Goal: Information Seeking & Learning: Learn about a topic

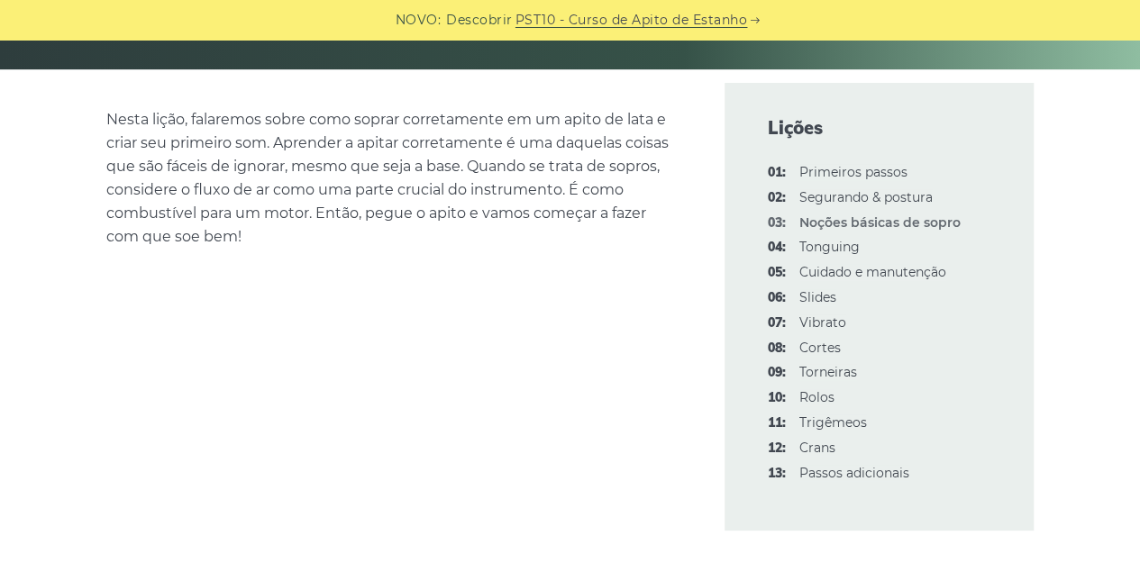
scroll to position [551, 0]
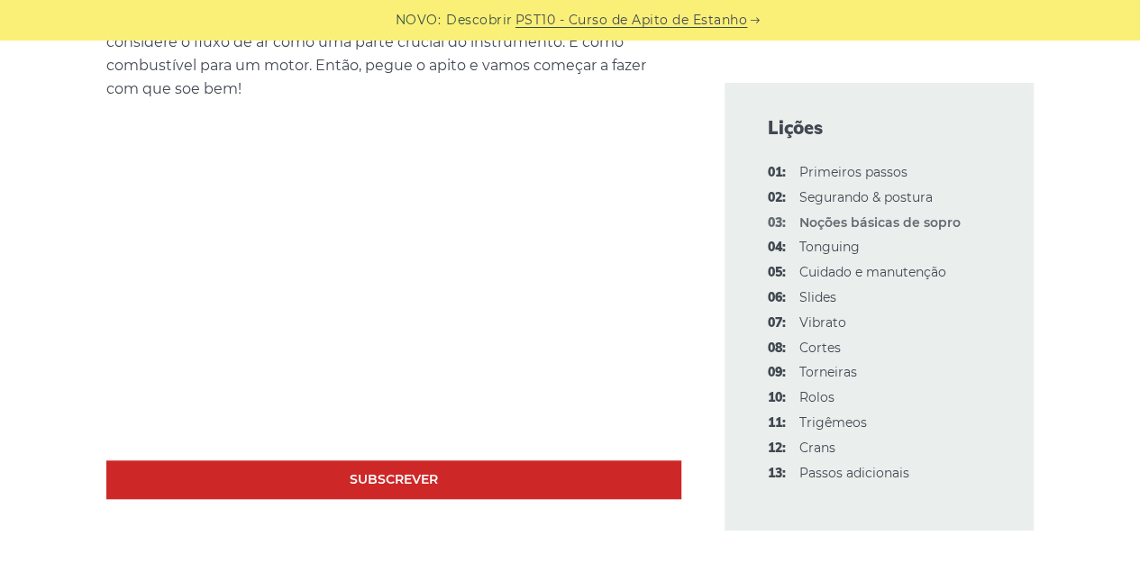
click at [812, 273] on font "Cuidado e manutenção" at bounding box center [872, 272] width 147 height 16
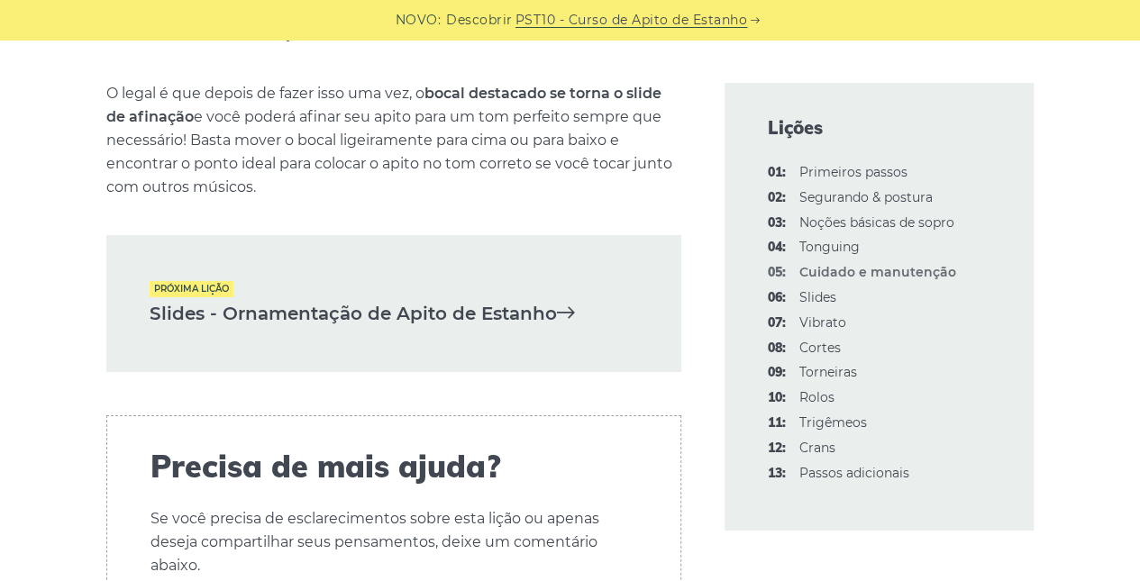
scroll to position [3006, 0]
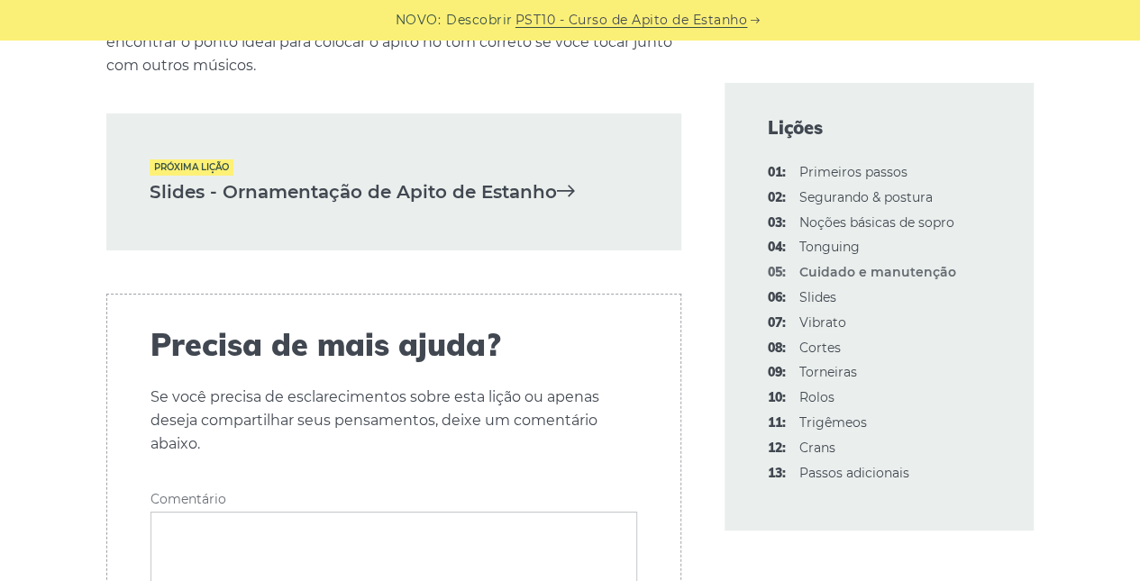
click at [514, 196] on font "Slides - Ornamentação de Apito de Estanho" at bounding box center [353, 192] width 407 height 22
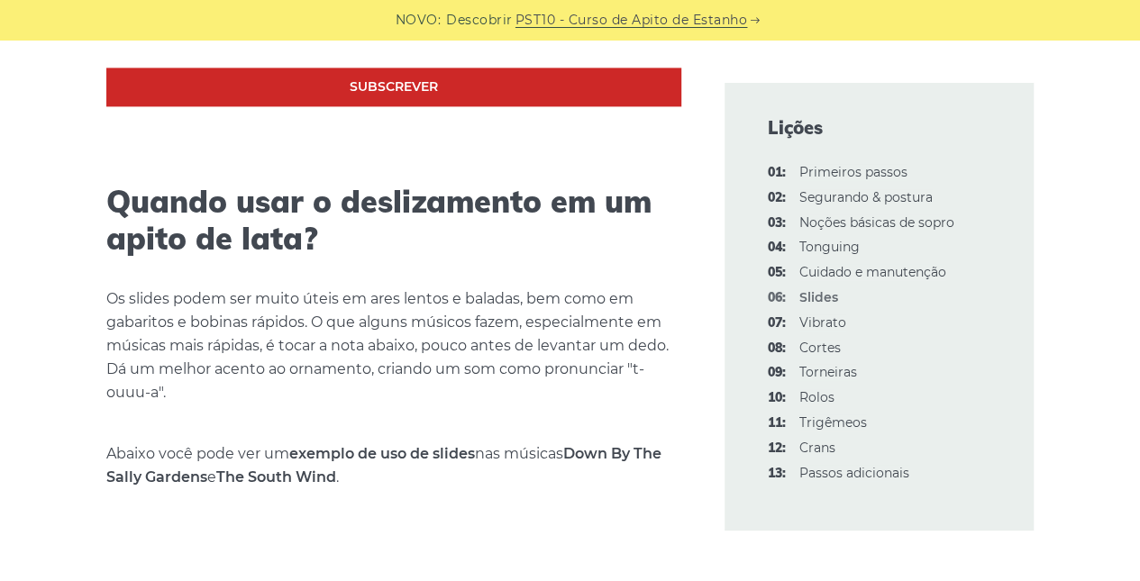
scroll to position [1269, 0]
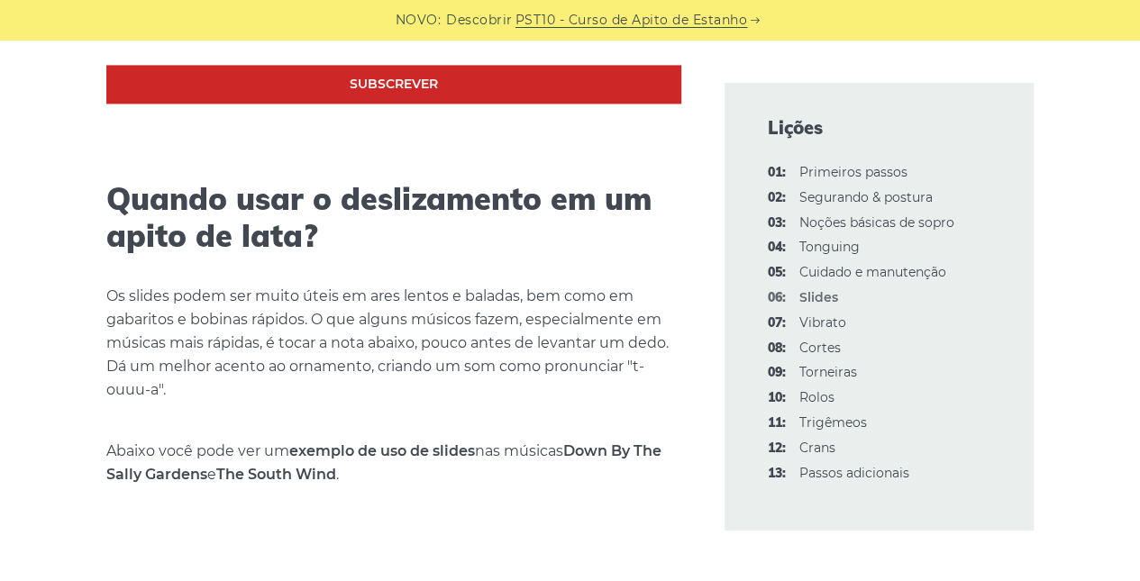
click at [832, 320] on font "Vibrato" at bounding box center [822, 322] width 47 height 16
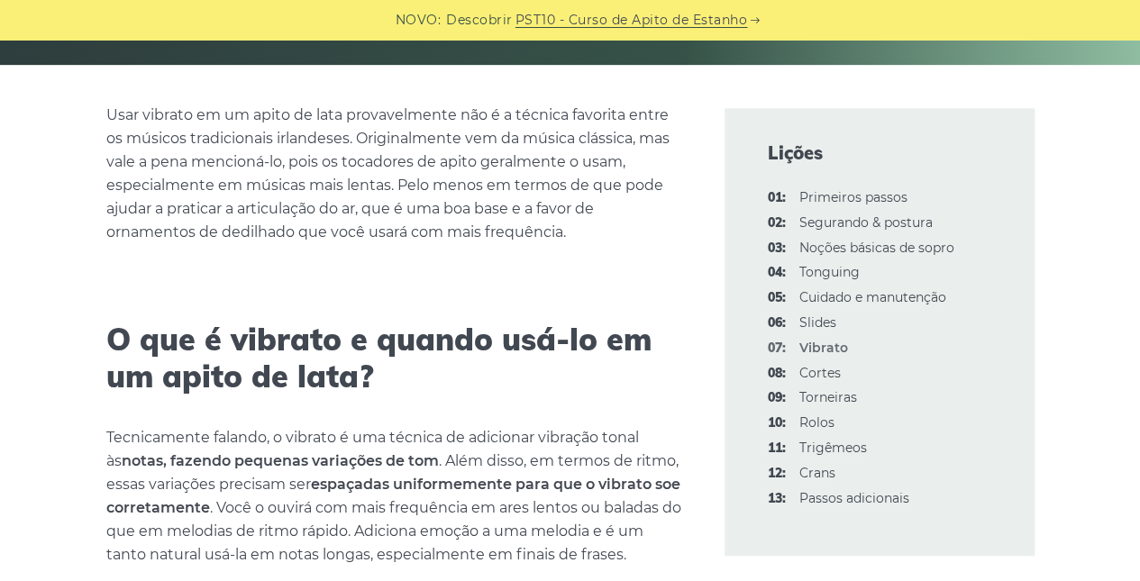
scroll to position [514, 0]
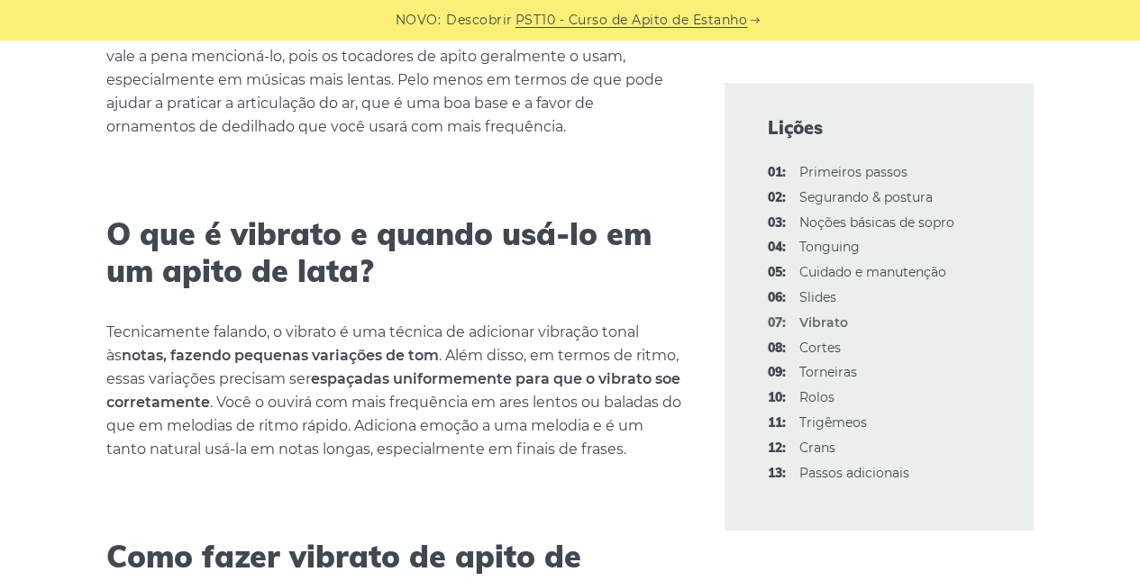
click at [820, 225] on font "Noções básicas de sopro" at bounding box center [876, 222] width 155 height 16
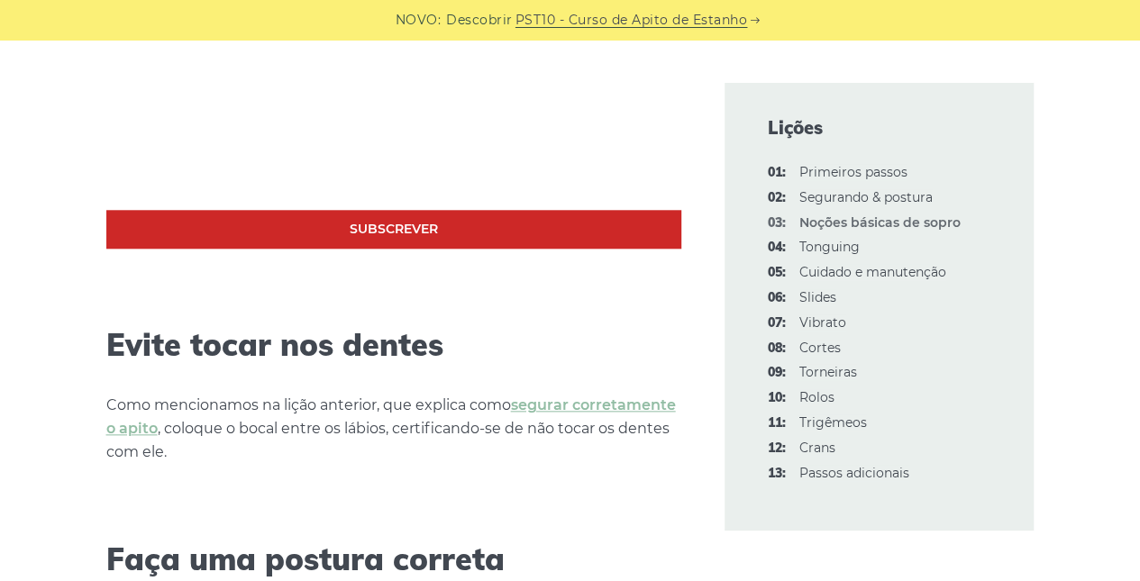
scroll to position [596, 0]
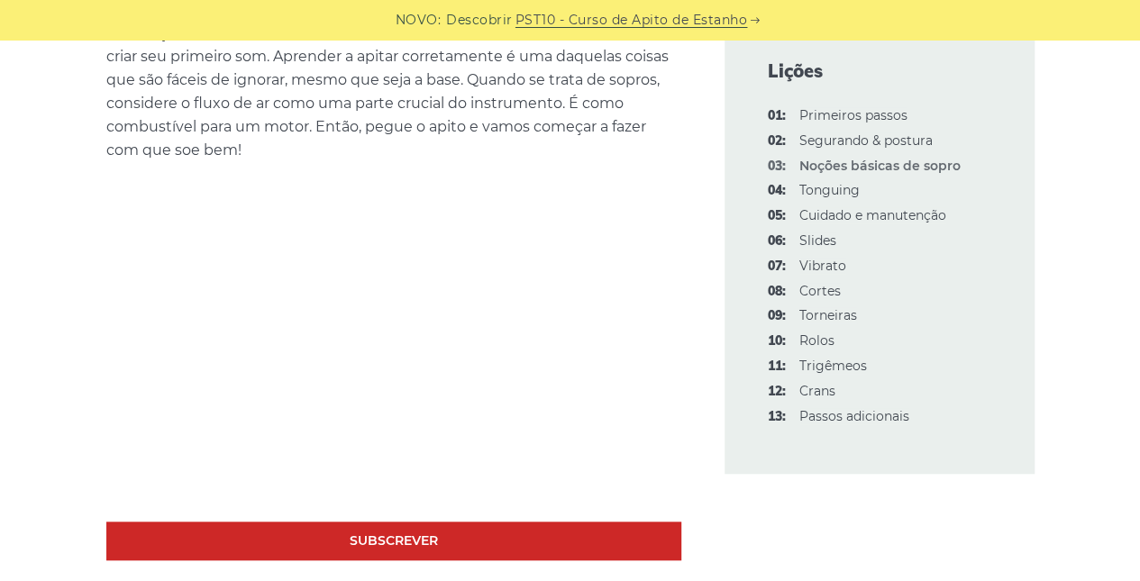
scroll to position [408, 0]
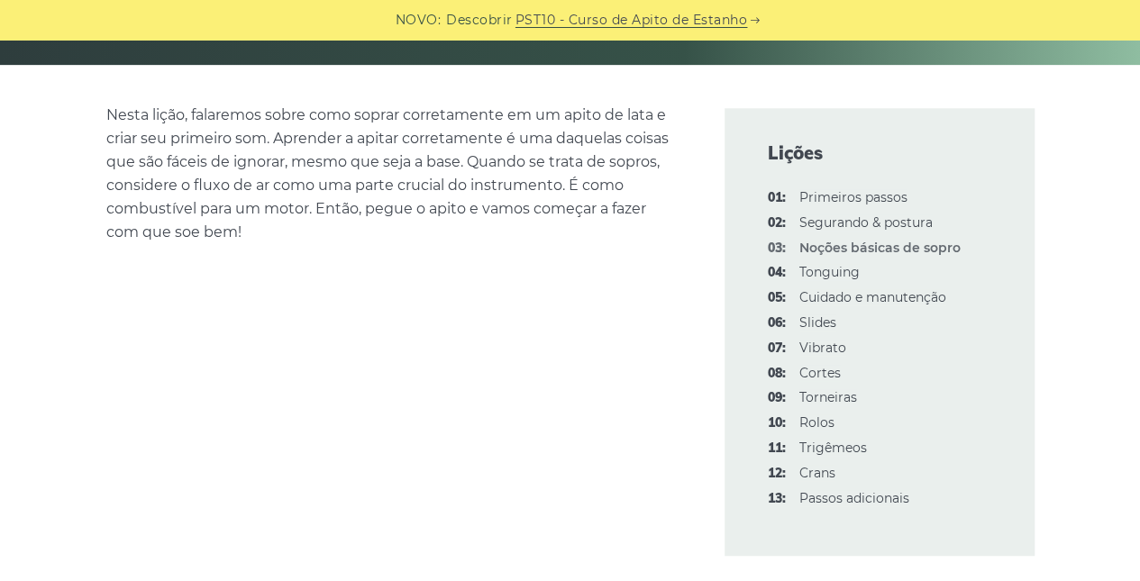
click at [831, 269] on font "Tonguing" at bounding box center [829, 272] width 60 height 16
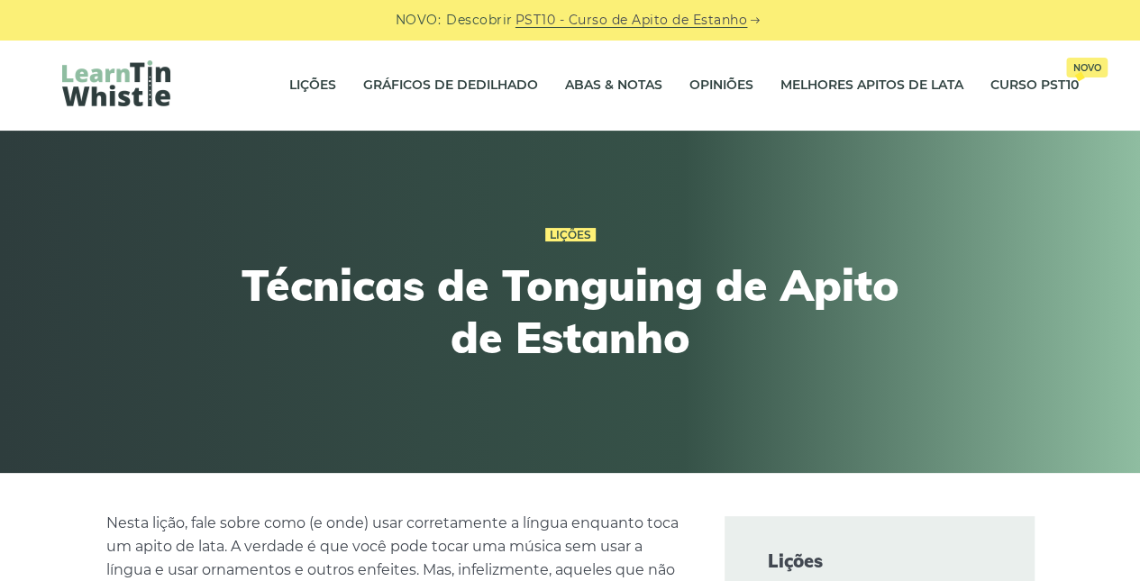
click at [470, 90] on link "Gráficos de dedilhado" at bounding box center [450, 85] width 175 height 45
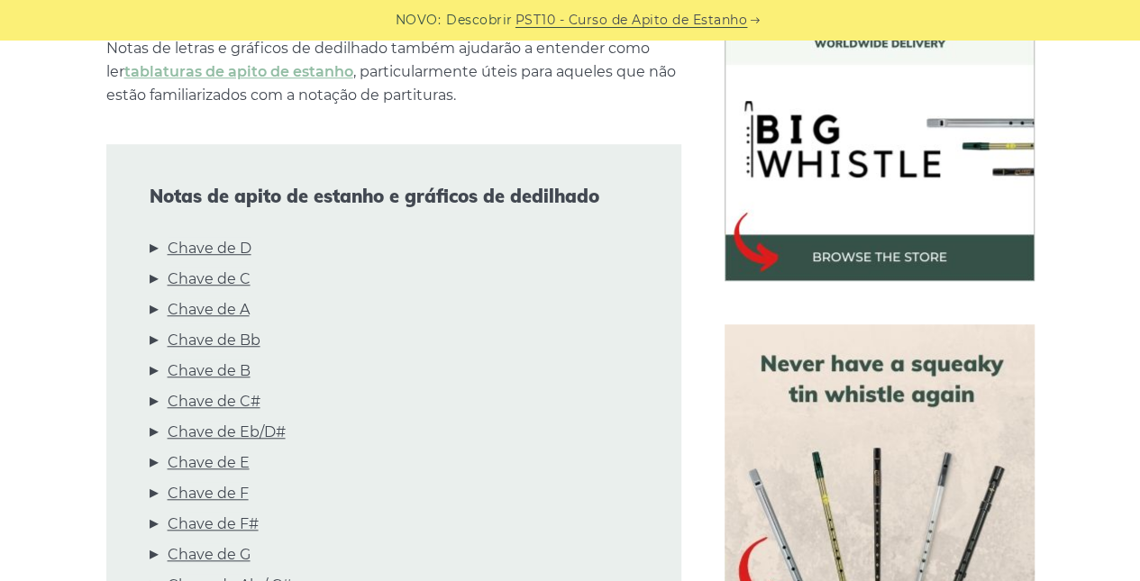
scroll to position [562, 0]
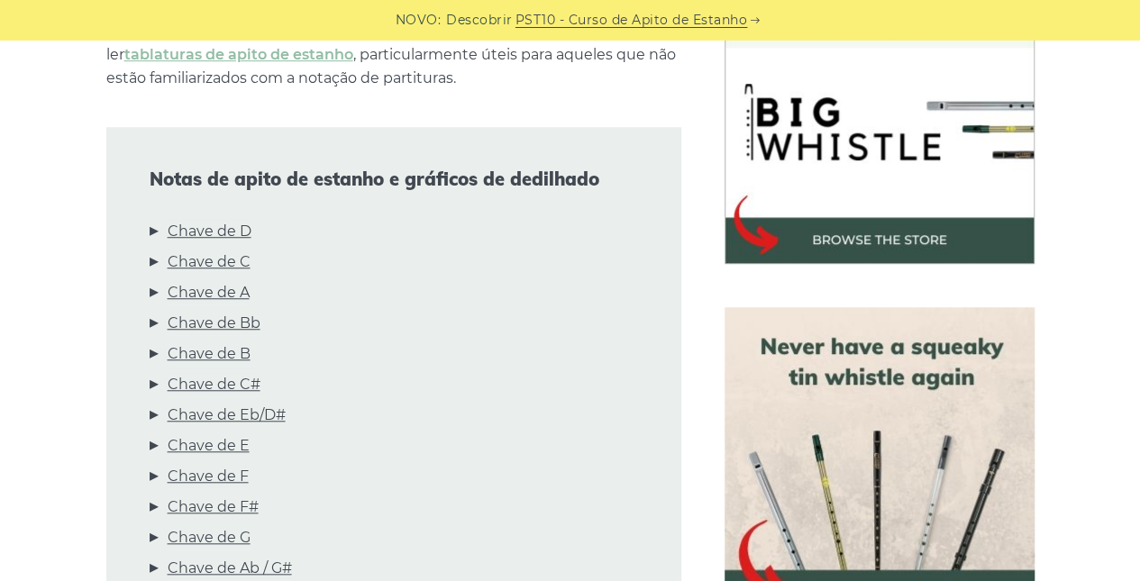
click at [202, 224] on link "Chave de D" at bounding box center [210, 231] width 84 height 23
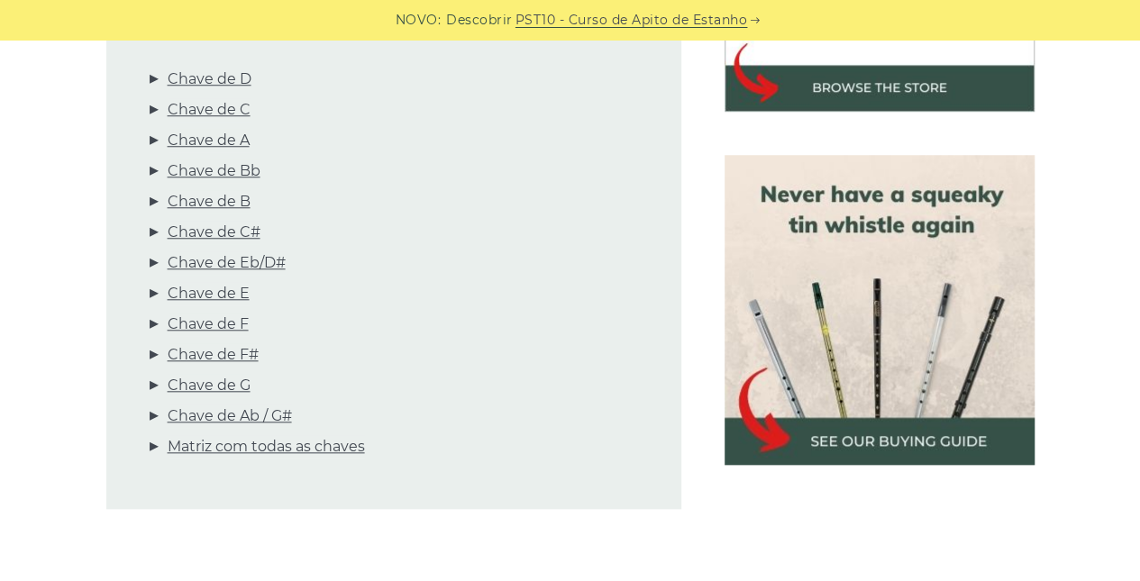
scroll to position [569, 0]
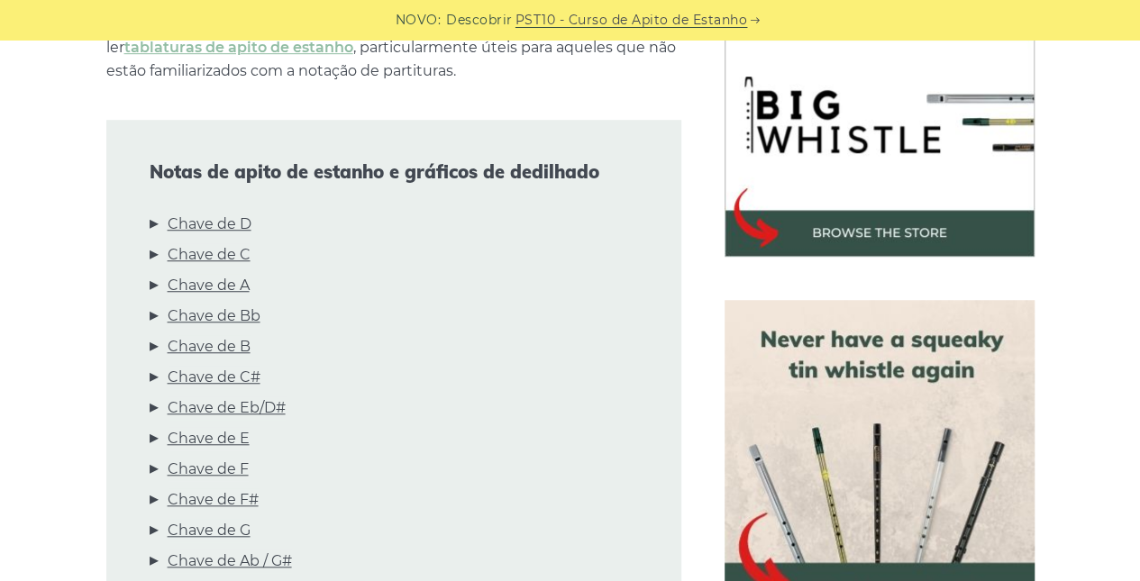
click at [232, 258] on link "Chave de C" at bounding box center [209, 254] width 83 height 23
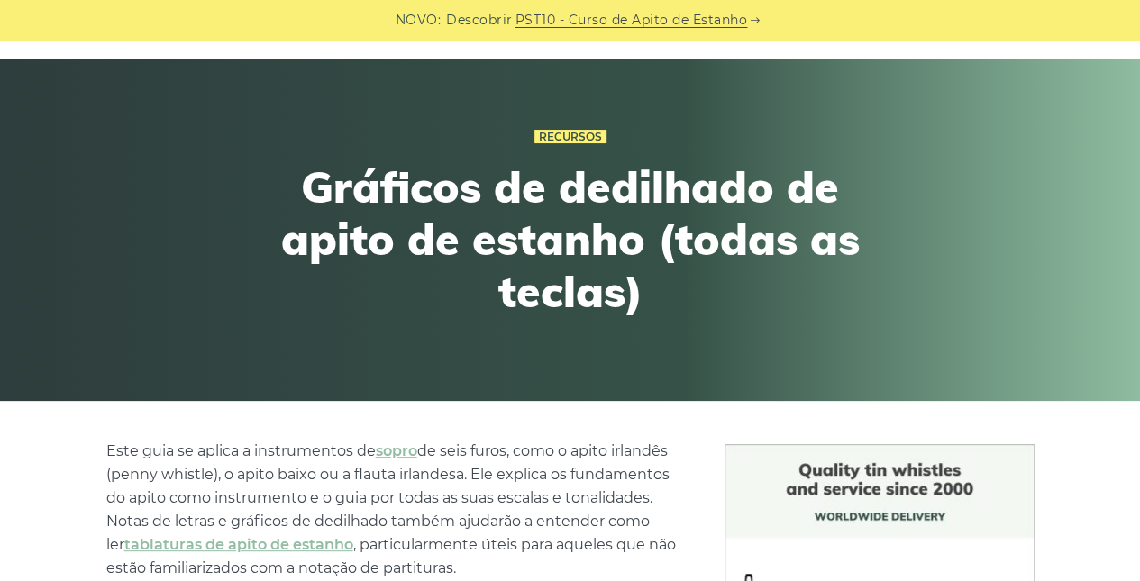
scroll to position [0, 0]
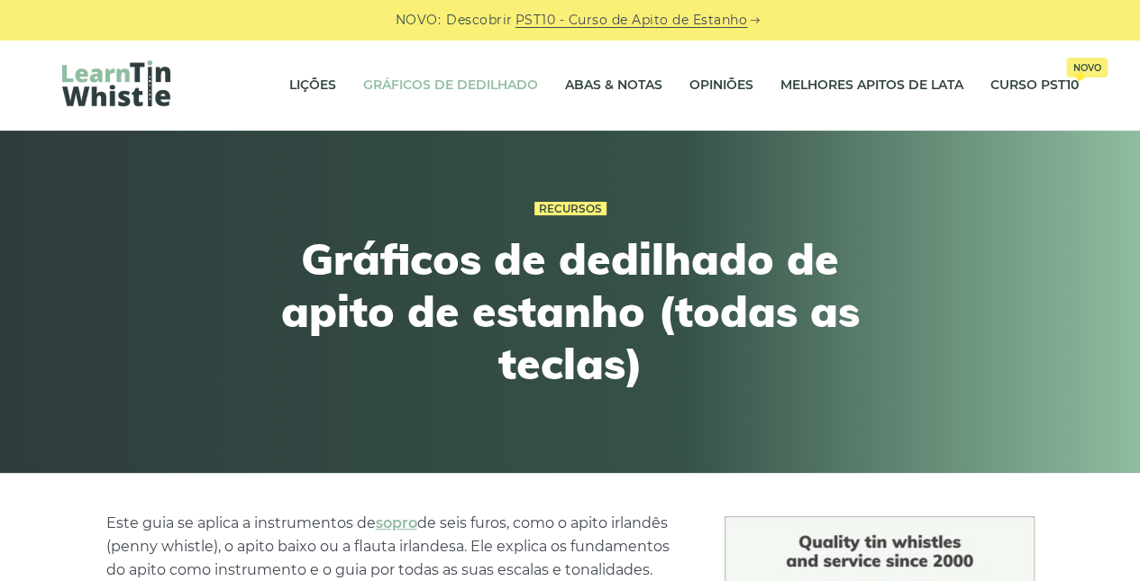
click at [323, 82] on link "Lições" at bounding box center [312, 85] width 47 height 45
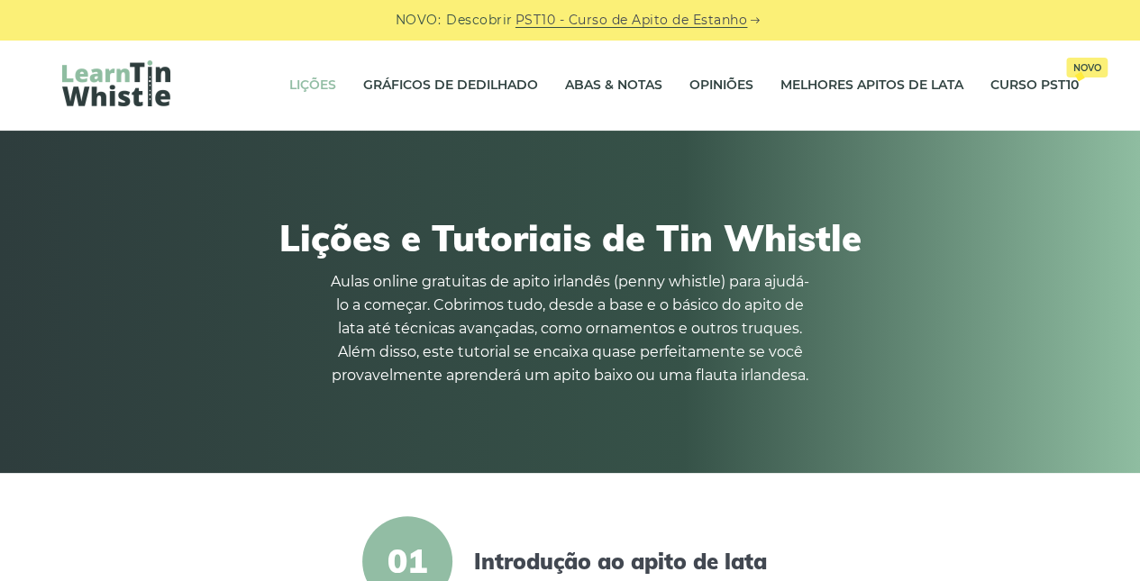
click at [110, 86] on img at bounding box center [116, 83] width 108 height 46
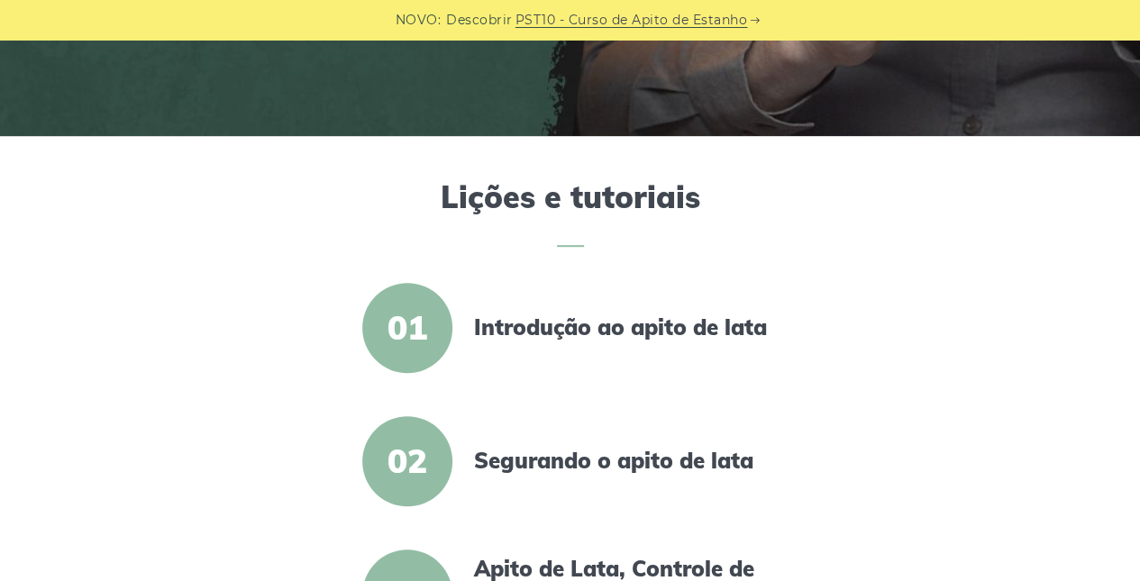
scroll to position [573, 0]
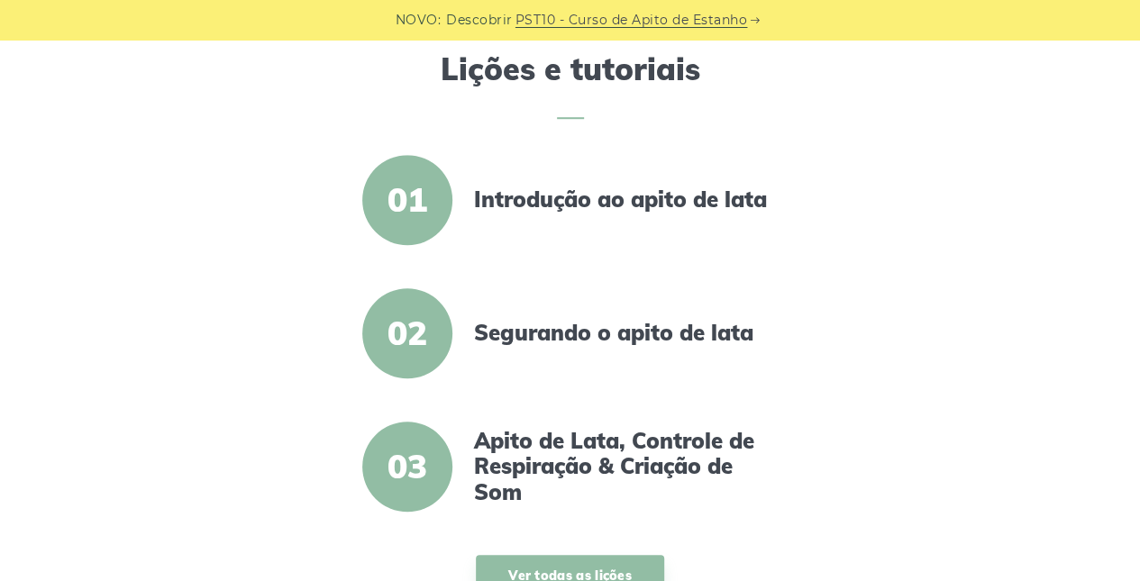
click at [405, 210] on span "01" at bounding box center [407, 200] width 90 height 90
click at [521, 195] on link "Introdução ao apito de lata" at bounding box center [629, 199] width 310 height 26
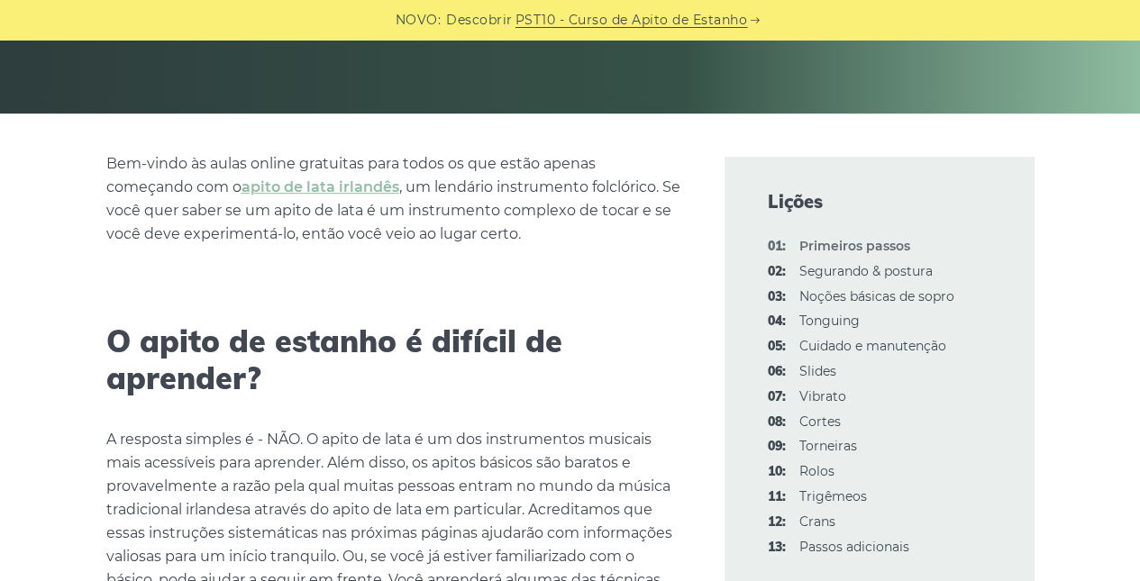
scroll to position [392, 0]
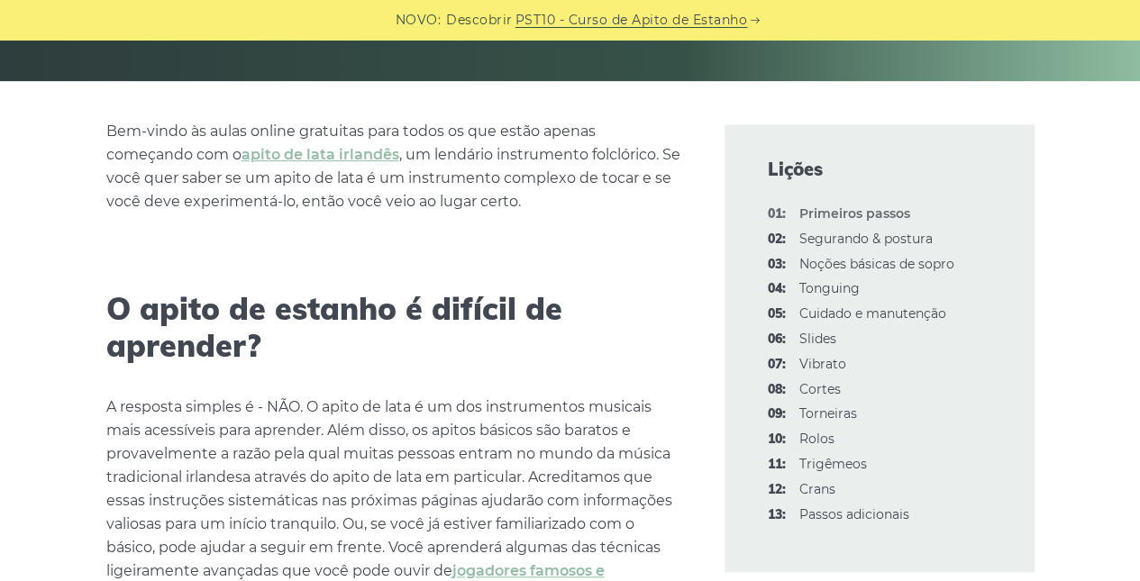
click at [843, 285] on font "Tonguing" at bounding box center [829, 288] width 60 height 16
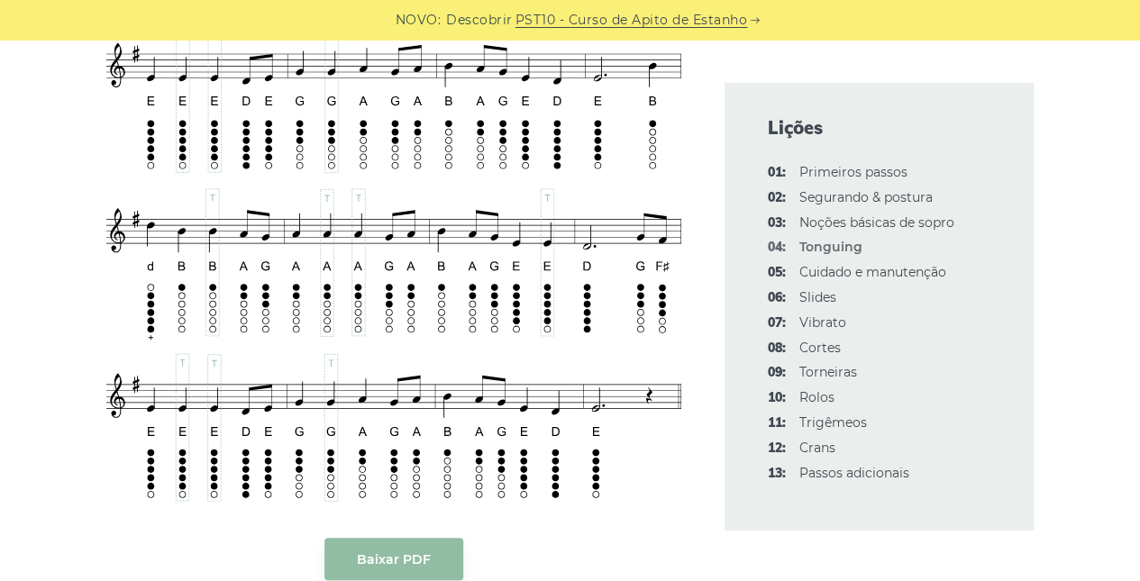
scroll to position [3516, 0]
